Goal: Task Accomplishment & Management: Use online tool/utility

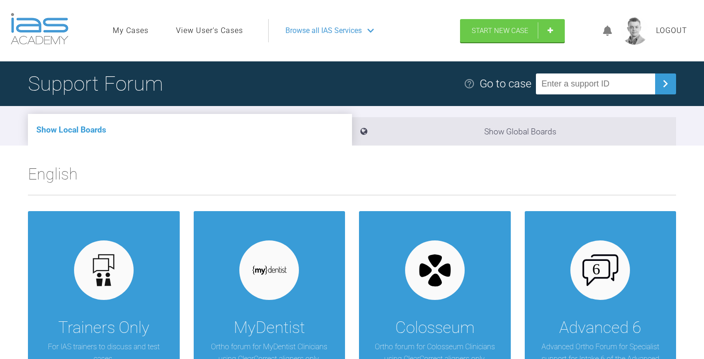
click at [597, 86] on input "text" at bounding box center [595, 84] width 119 height 21
type input "X"
paste input "[PERSON_NAME]"
type input "S"
paste input "AL8KXPW5"
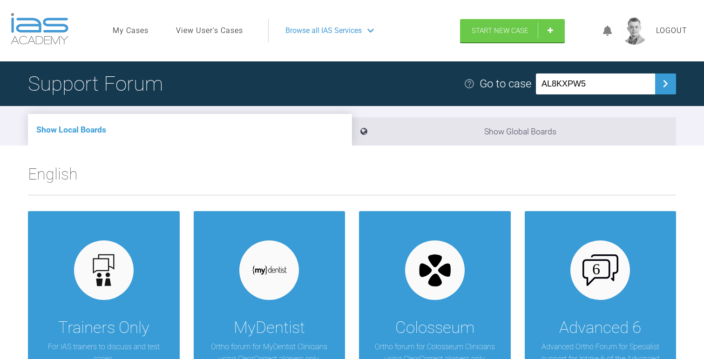
type input "AL8KXPW5"
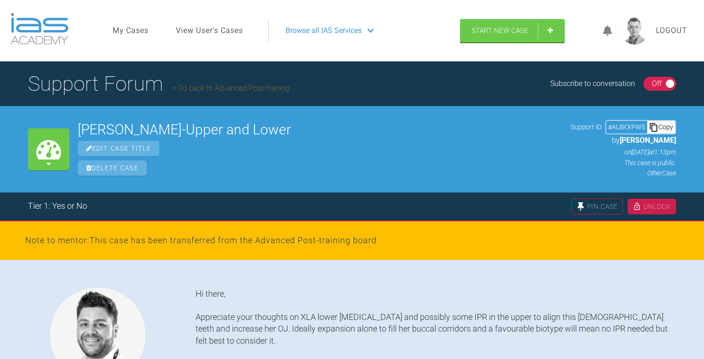
click at [654, 211] on div "Unlock" at bounding box center [651, 207] width 48 height 16
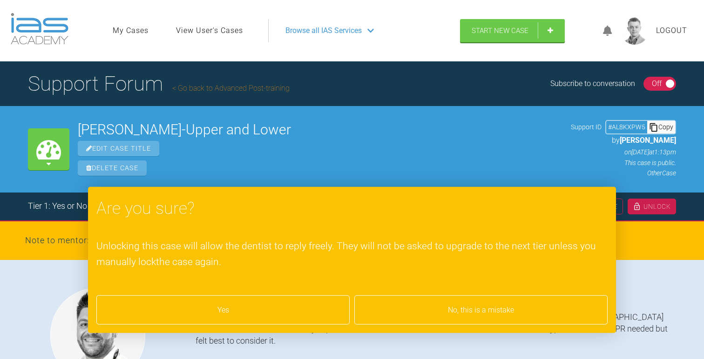
click at [158, 314] on div "Yes" at bounding box center [222, 310] width 253 height 30
